Goal: Task Accomplishment & Management: Manage account settings

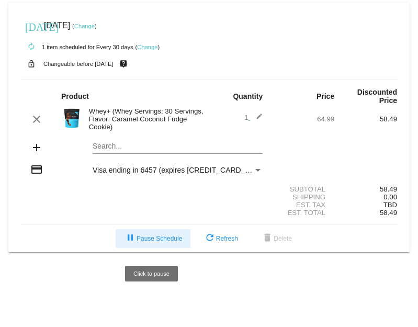
click at [140, 237] on button "pause Pause Schedule" at bounding box center [153, 238] width 75 height 19
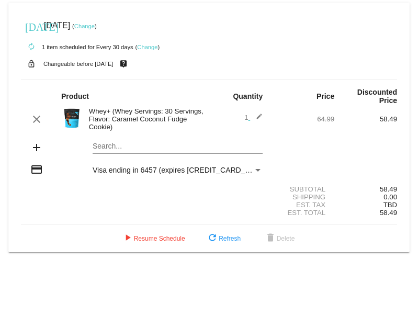
click at [145, 118] on div "Whey+ (Whey Servings: 30 Servings, Flavor: Caramel Coconut Fudge Cookie)" at bounding box center [147, 119] width 126 height 24
click at [124, 113] on div "Whey+ (Whey Servings: 30 Servings, Flavor: Caramel Coconut Fudge Cookie)" at bounding box center [147, 119] width 126 height 24
click at [78, 123] on img at bounding box center [71, 118] width 21 height 21
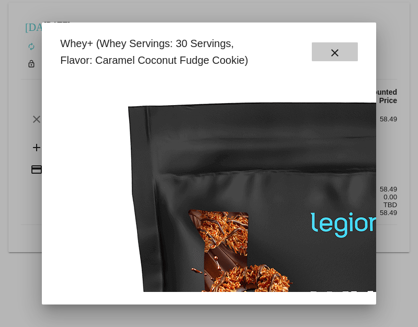
click at [337, 51] on mat-icon "close" at bounding box center [335, 53] width 13 height 13
